Goal: Information Seeking & Learning: Check status

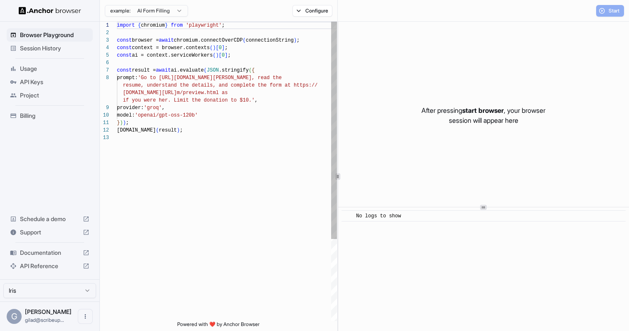
scroll to position [52, 0]
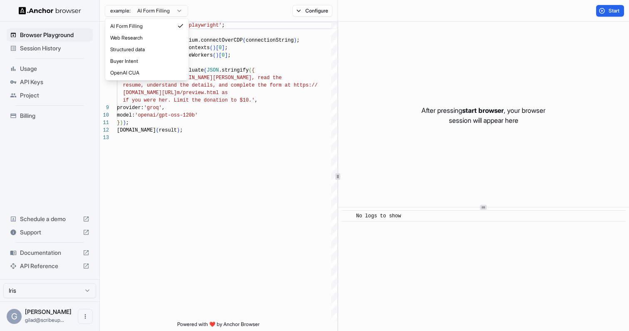
click at [168, 10] on html "Browser Playground Session History Usage API Keys Project Billing Schedule a de…" at bounding box center [314, 165] width 629 height 331
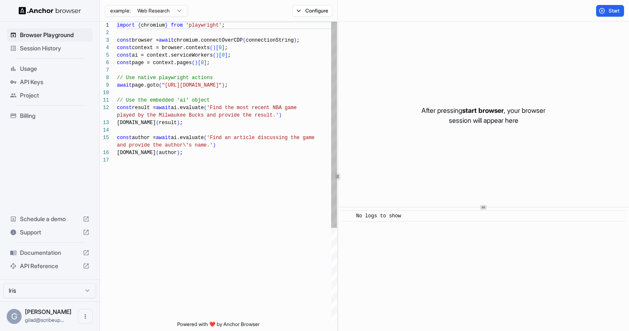
scroll to position [75, 0]
click at [230, 72] on div "import { chromium } from 'playwright' ; const browser = await chromium.connectO…" at bounding box center [227, 239] width 220 height 434
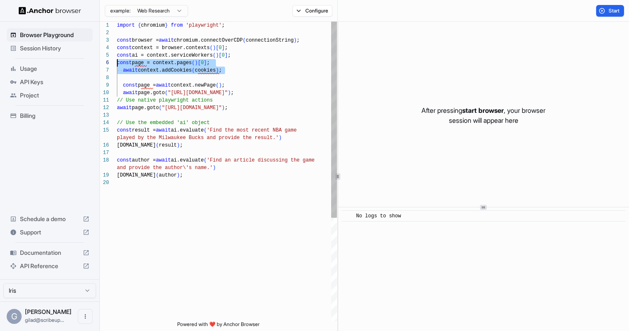
scroll to position [45, 0]
drag, startPoint x: 231, startPoint y: 72, endPoint x: 109, endPoint y: 71, distance: 122.0
click at [117, 71] on div "import { chromium } from 'playwright' ; const browser = await chromium.connectO…" at bounding box center [227, 250] width 220 height 457
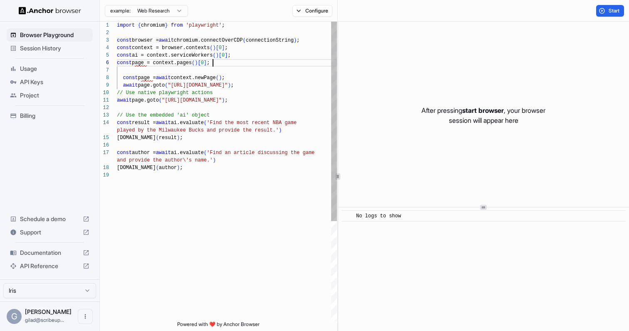
scroll to position [52, 0]
click at [124, 78] on div "import { chromium } from 'playwright' ; const browser = await chromium.connectO…" at bounding box center [227, 246] width 220 height 449
drag, startPoint x: 124, startPoint y: 78, endPoint x: 139, endPoint y: 88, distance: 18.6
click at [139, 88] on div "import { chromium } from 'playwright' ; const browser = await chromium.connectO…" at bounding box center [227, 246] width 220 height 449
click at [154, 71] on div "import { chromium } from 'playwright' ; const browser = await chromium.connectO…" at bounding box center [227, 246] width 220 height 449
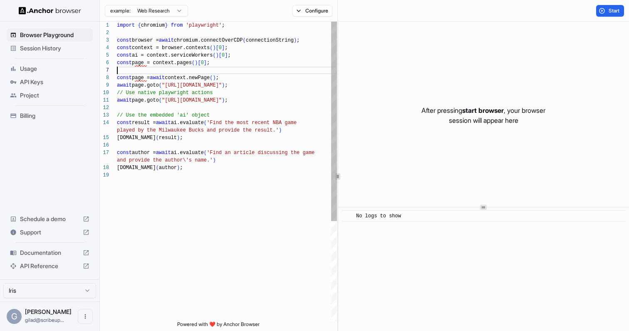
click at [159, 65] on div "import { chromium } from 'playwright' ; const browser = await chromium.connectO…" at bounding box center [227, 246] width 220 height 449
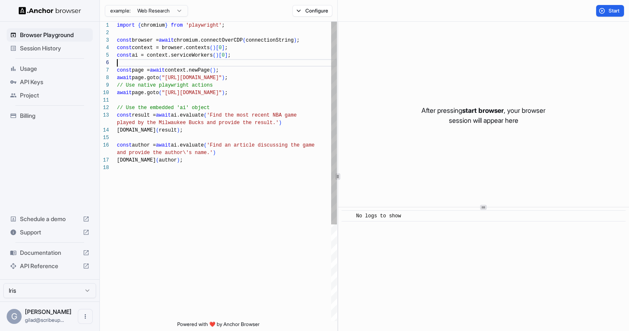
type textarea "**********"
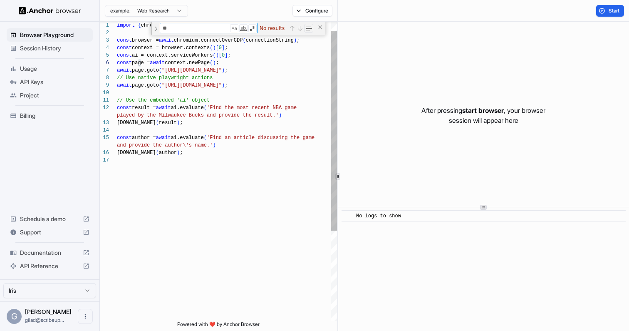
type textarea "**"
click at [194, 133] on div "import { chromium } from 'playwright' ; const browser = await chromium.connectO…" at bounding box center [227, 232] width 220 height 448
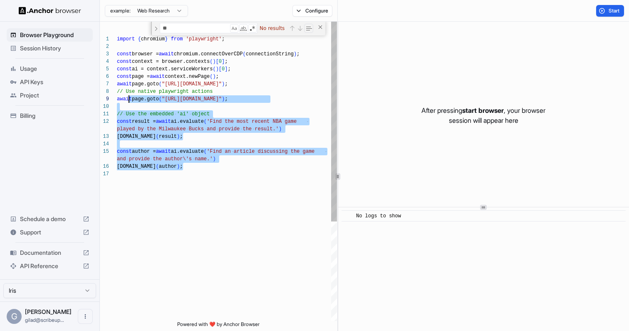
scroll to position [37, 0]
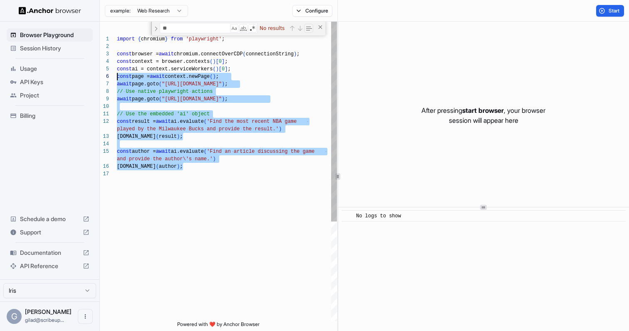
drag, startPoint x: 204, startPoint y: 182, endPoint x: 105, endPoint y: 77, distance: 144.3
click at [117, 77] on div "import { chromium } from 'playwright' ; const browser = await chromium.connectO…" at bounding box center [227, 246] width 220 height 448
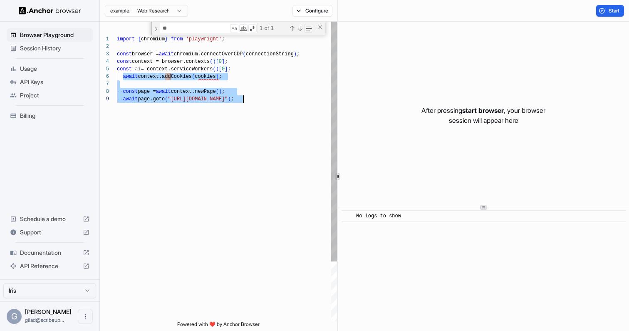
drag, startPoint x: 124, startPoint y: 80, endPoint x: 136, endPoint y: 105, distance: 28.1
click at [136, 105] on div "import { chromium } from 'playwright' ; const browser = await chromium.connectO…" at bounding box center [227, 208] width 220 height 373
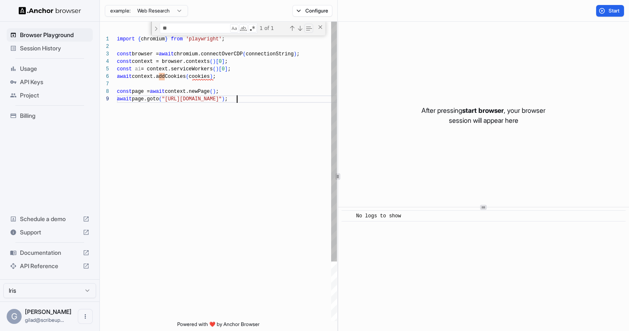
click at [171, 119] on div "import { chromium } from 'playwright' ; const browser = await chromium.connectO…" at bounding box center [227, 208] width 220 height 373
click at [251, 68] on div "import { chromium } from 'playwright' ; const browser = await chromium.connectO…" at bounding box center [227, 208] width 220 height 373
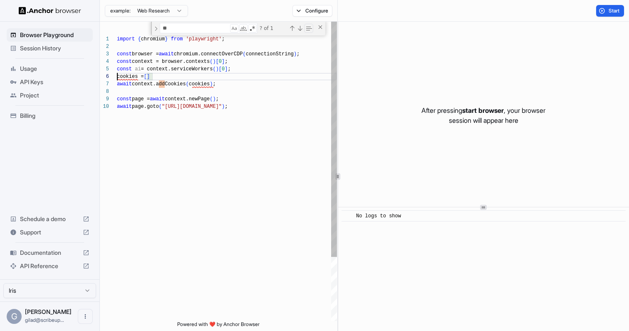
drag, startPoint x: 117, startPoint y: 76, endPoint x: 149, endPoint y: 76, distance: 32.1
click at [165, 78] on div "import { chromium } from 'playwright' ; const browser = await chromium.connectO…" at bounding box center [227, 212] width 220 height 380
drag, startPoint x: 176, startPoint y: 79, endPoint x: 182, endPoint y: 79, distance: 6.2
click at [182, 79] on div "import { chromium } from 'playwright' ; const browser = await chromium.connectO…" at bounding box center [227, 212] width 220 height 380
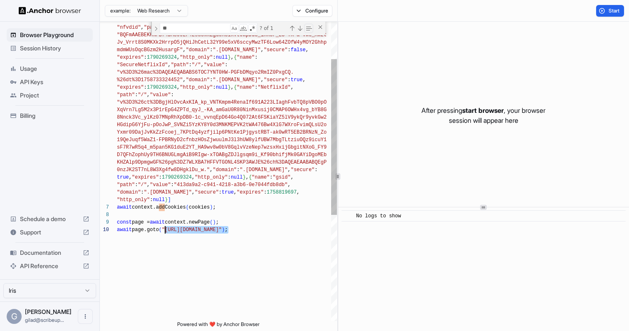
drag, startPoint x: 227, startPoint y: 232, endPoint x: 166, endPoint y: 231, distance: 61.2
click at [166, 231] on div ""secure" : false , "expires" : 1758744124 , "http_only" : null } , { "name" : "…" at bounding box center [227, 237] width 220 height 575
click at [177, 228] on div ""secure" : false , "expires" : 1758744124 , "http_only" : null } , { "name" : "…" at bounding box center [227, 237] width 220 height 575
drag, startPoint x: 168, startPoint y: 231, endPoint x: 228, endPoint y: 231, distance: 59.5
click at [228, 231] on div ""secure" : false , "expires" : 1758744124 , "http_only" : null } , { "name" : "…" at bounding box center [227, 237] width 220 height 575
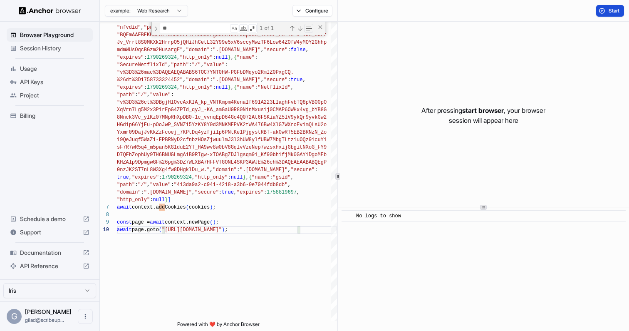
click at [614, 12] on span "Start" at bounding box center [615, 10] width 12 height 7
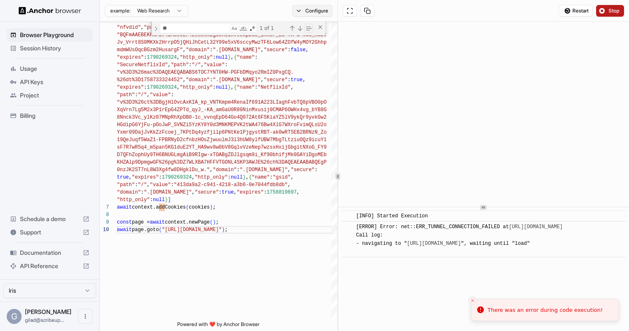
click at [323, 11] on button "Configure" at bounding box center [313, 11] width 40 height 12
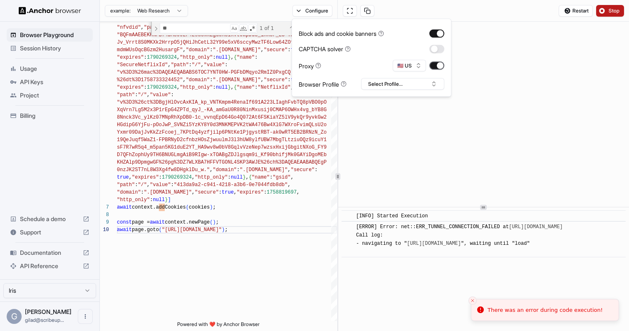
click at [441, 65] on button "button" at bounding box center [437, 66] width 15 height 8
click at [576, 9] on span "Restart" at bounding box center [581, 10] width 16 height 7
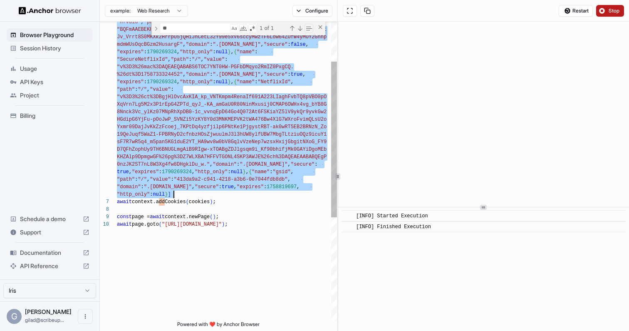
drag, startPoint x: 164, startPoint y: 78, endPoint x: 203, endPoint y: 191, distance: 119.9
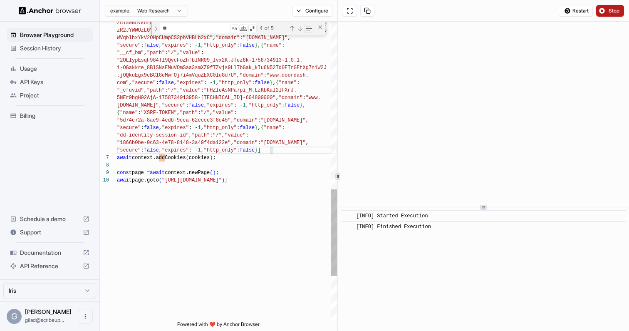
scroll to position [45, 0]
drag, startPoint x: 278, startPoint y: 182, endPoint x: 167, endPoint y: 181, distance: 110.7
click at [580, 10] on span "Restart" at bounding box center [581, 10] width 16 height 7
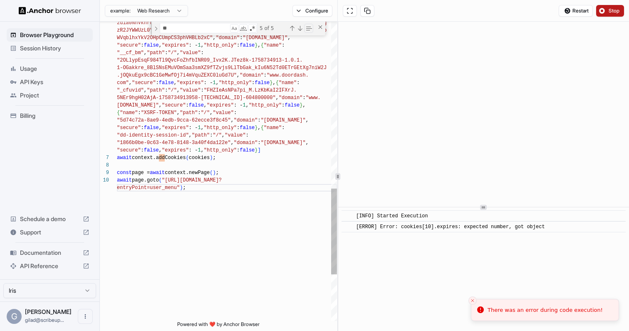
type textarea "**********"
type textarea "********"
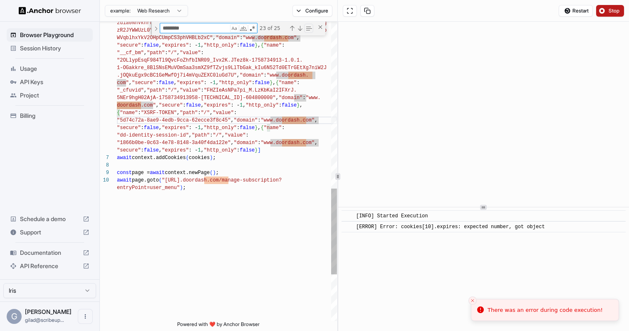
type textarea "**********"
type textarea "*"
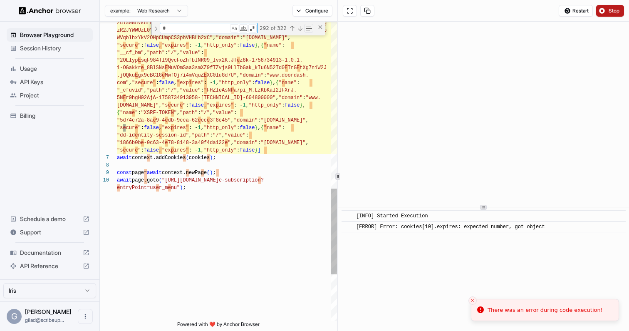
type textarea "**********"
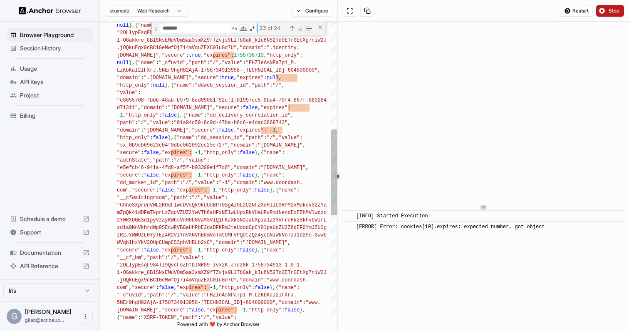
type textarea "*******"
click at [310, 77] on div "zd1a0NnVkhrdWp0SEcwRVBGaHhPbEJoaDRKRmJteUdodGpCY0l paUdZU2Z6dEF0YmJZU3g zR2JYWW…" at bounding box center [227, 168] width 220 height 1040
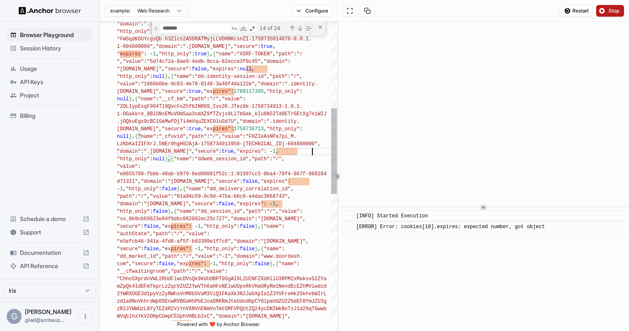
click at [281, 69] on div "zd1a0NnVkhrdWp0SEcwRVBGaHhPbEJoaDRKRmJteUdodGpCY0l paUdZU2Z6dEF0YmJZU3g zR2JYWW…" at bounding box center [227, 242] width 220 height 1040
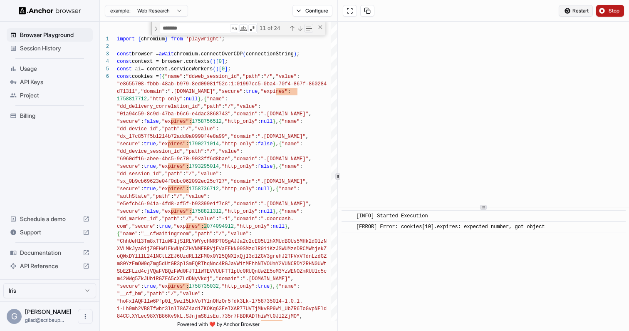
click at [573, 9] on span "Restart" at bounding box center [581, 10] width 16 height 7
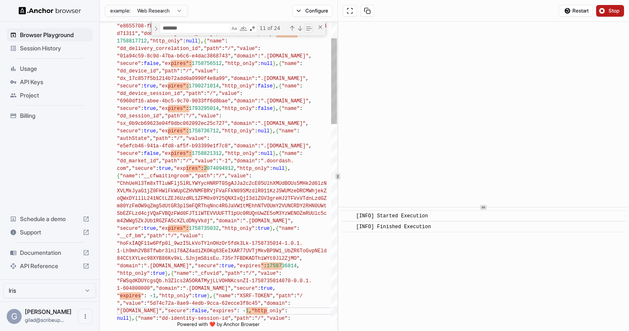
drag, startPoint x: 117, startPoint y: 177, endPoint x: 147, endPoint y: 213, distance: 47.5
click at [147, 213] on div "6 "domain" : ".www.doordash.com" , "secure" : true , " expires " : 1758736814 ,…" at bounding box center [218, 171] width 237 height 299
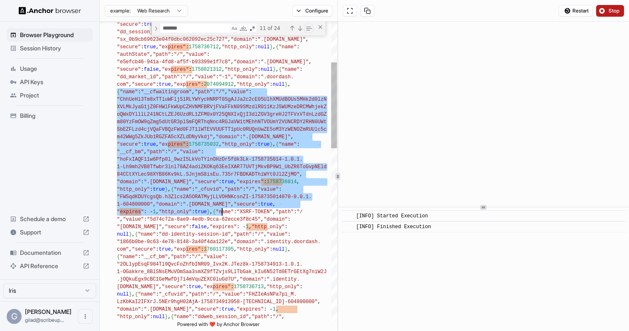
drag, startPoint x: 117, startPoint y: 177, endPoint x: 222, endPoint y: 215, distance: 111.4
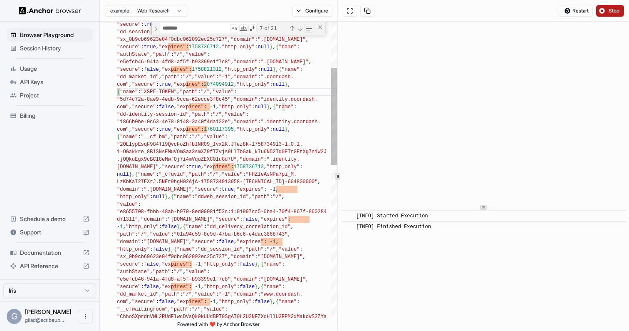
scroll to position [15, 0]
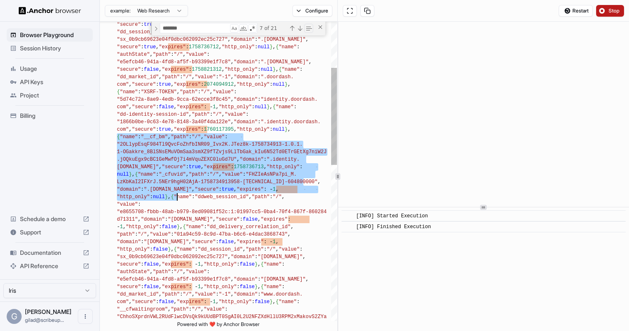
drag, startPoint x: 117, startPoint y: 139, endPoint x: 176, endPoint y: 193, distance: 80.1
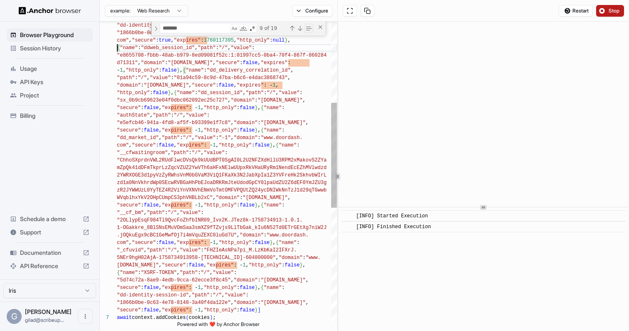
scroll to position [37, 0]
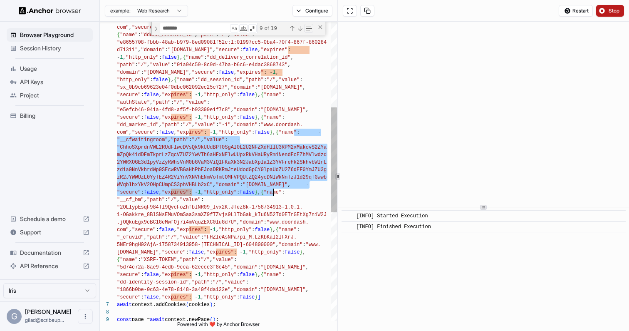
drag, startPoint x: 295, startPoint y: 144, endPoint x: 274, endPoint y: 194, distance: 54.1
click at [274, 194] on div ""http_only" : false } , { "name" : "dd_session_id" , "path" : "/" , "value" : "…" at bounding box center [227, 204] width 220 height 853
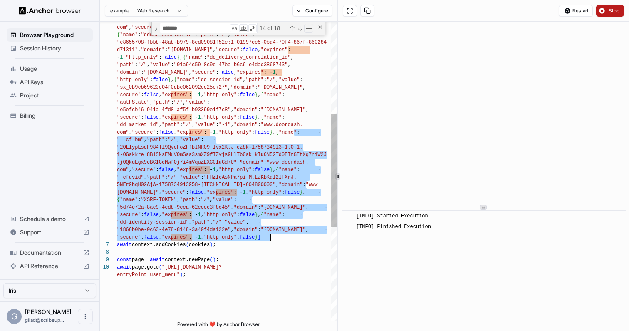
drag, startPoint x: 293, startPoint y: 133, endPoint x: 271, endPoint y: 237, distance: 106.6
click at [271, 237] on div ""http_only" : false } , { "name" : "dd_session_id" , "path" : "/" , "value" : "…" at bounding box center [227, 174] width 220 height 793
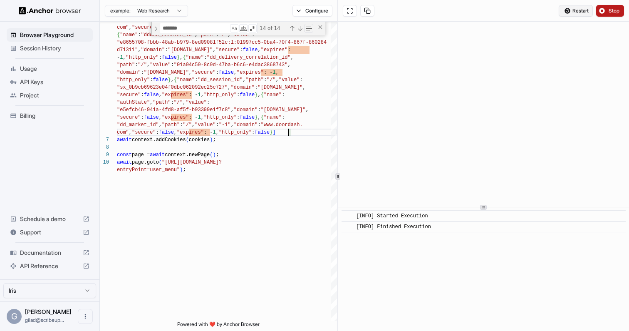
click at [564, 8] on button "Restart" at bounding box center [576, 11] width 34 height 12
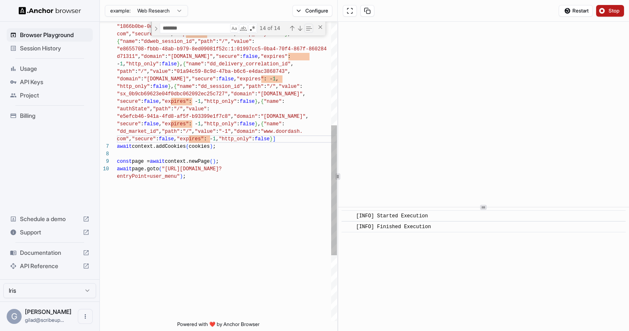
click at [200, 149] on div ""http_only" : false } , { "name" : "dd_session_id" , "path" : "/" , "value" : "…" at bounding box center [227, 128] width 220 height 688
type textarea "**********"
click at [576, 11] on span "Restart" at bounding box center [581, 10] width 16 height 7
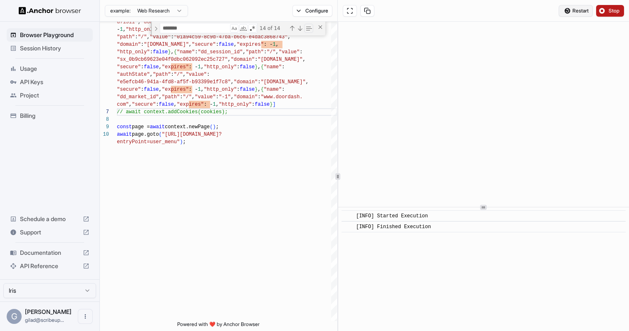
click at [585, 9] on span "Restart" at bounding box center [581, 10] width 16 height 7
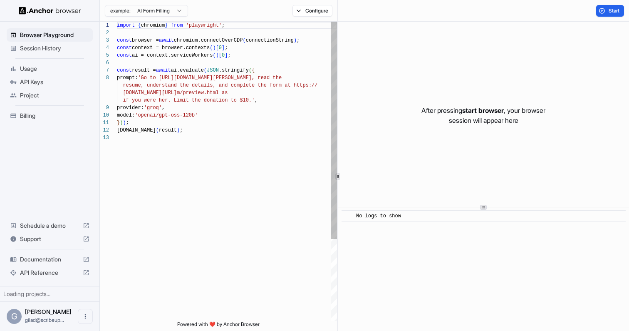
scroll to position [52, 0]
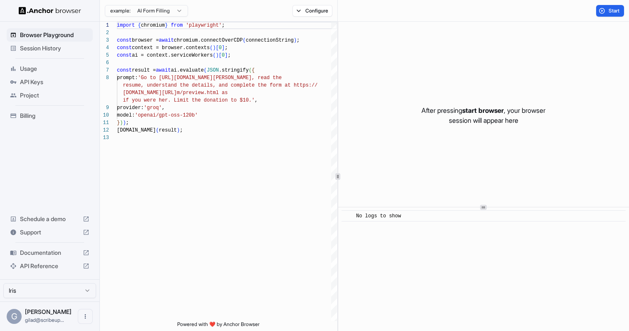
click at [49, 50] on span "Session History" at bounding box center [55, 48] width 70 height 8
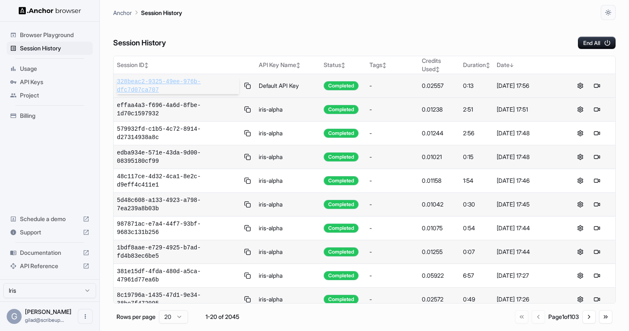
click at [199, 87] on span "328beac2-9325-49ee-976b-dfc7d07ca707" at bounding box center [178, 85] width 122 height 17
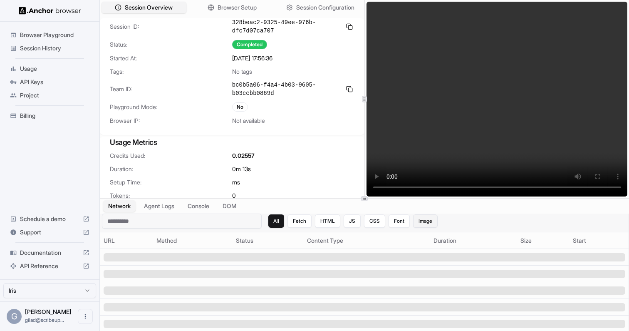
click at [427, 222] on button "Image" at bounding box center [425, 220] width 25 height 13
click at [383, 222] on button "CSS" at bounding box center [375, 220] width 21 height 13
click at [345, 222] on button "JS" at bounding box center [353, 220] width 17 height 13
click at [326, 223] on button "HTML" at bounding box center [328, 220] width 25 height 13
click at [301, 223] on button "Fetch" at bounding box center [300, 220] width 24 height 13
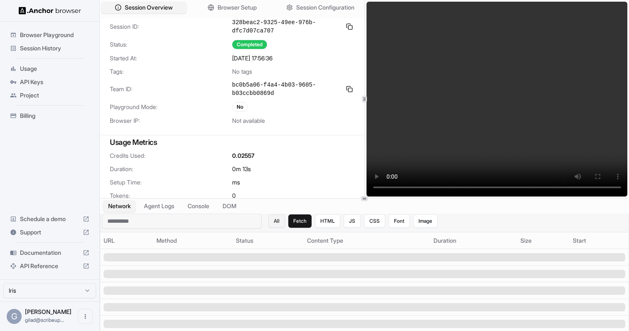
click at [275, 222] on button "All" at bounding box center [276, 220] width 17 height 13
click at [508, 145] on video at bounding box center [497, 99] width 261 height 195
